Goal: Navigation & Orientation: Find specific page/section

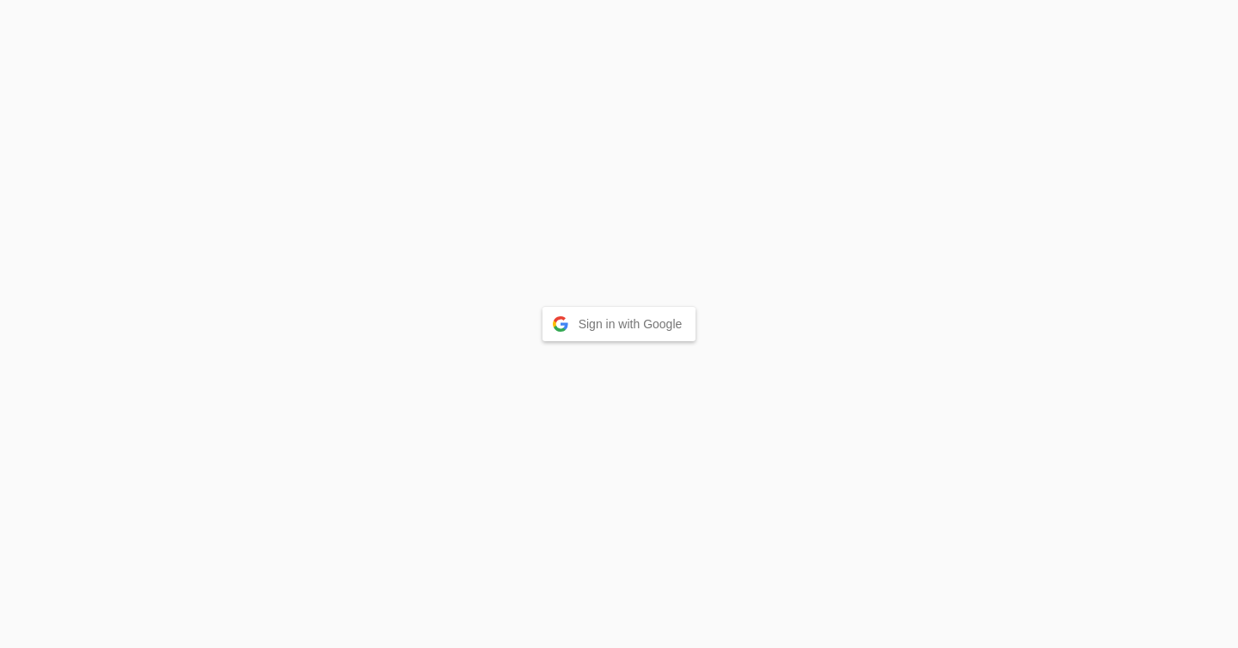
click at [562, 330] on button "Sign in with Google" at bounding box center [620, 324] width 154 height 34
